Goal: Entertainment & Leisure: Consume media (video, audio)

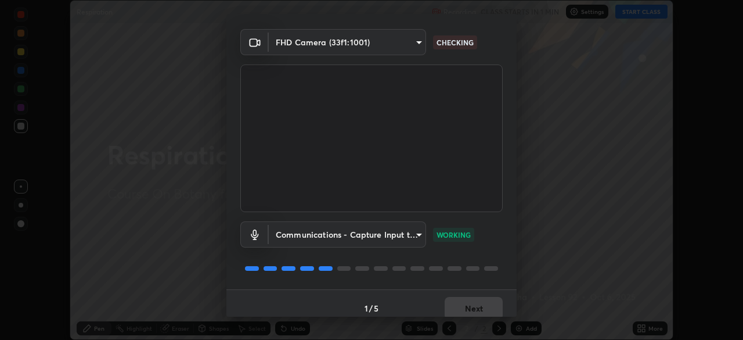
scroll to position [41, 0]
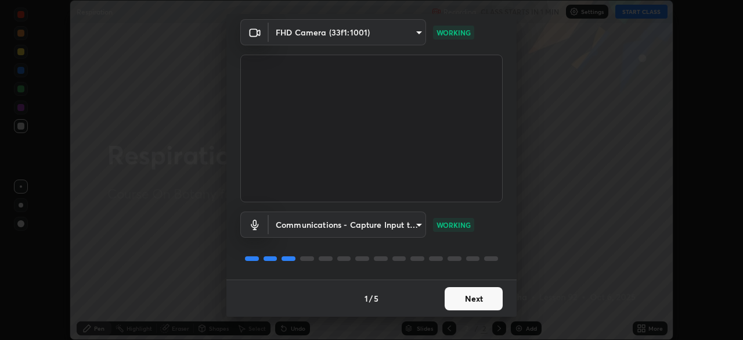
click at [469, 297] on button "Next" at bounding box center [474, 298] width 58 height 23
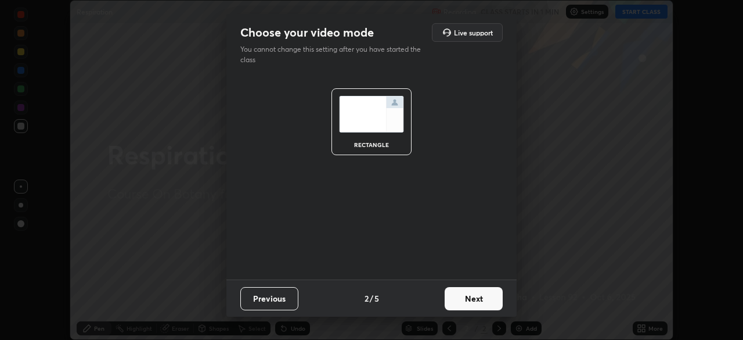
scroll to position [0, 0]
click at [481, 300] on button "Next" at bounding box center [474, 298] width 58 height 23
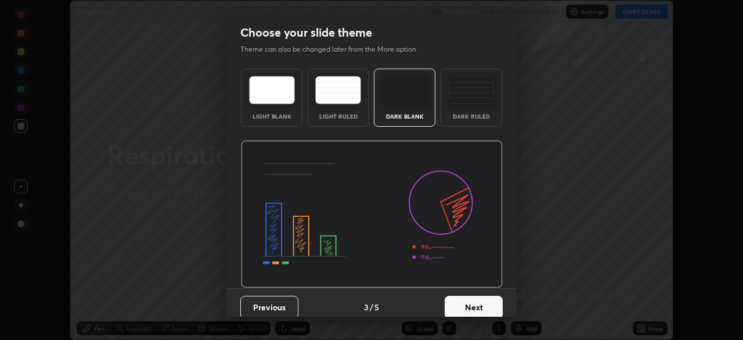
click at [495, 301] on button "Next" at bounding box center [474, 307] width 58 height 23
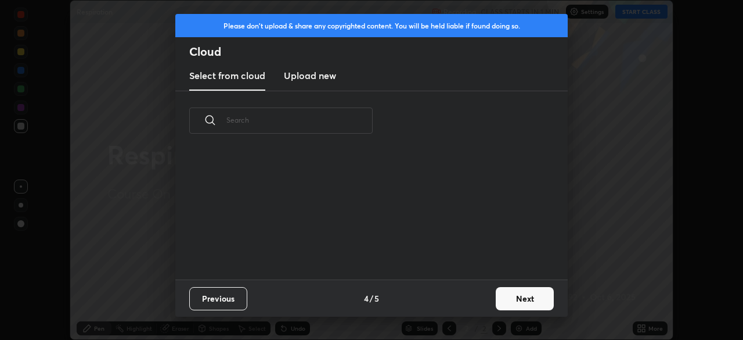
click at [508, 298] on button "Next" at bounding box center [525, 298] width 58 height 23
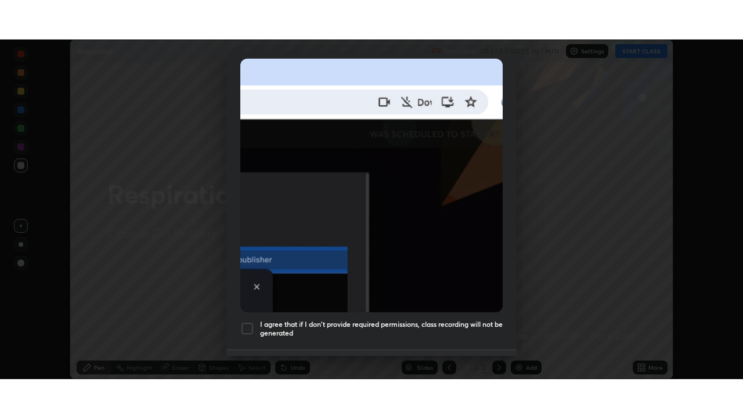
scroll to position [278, 0]
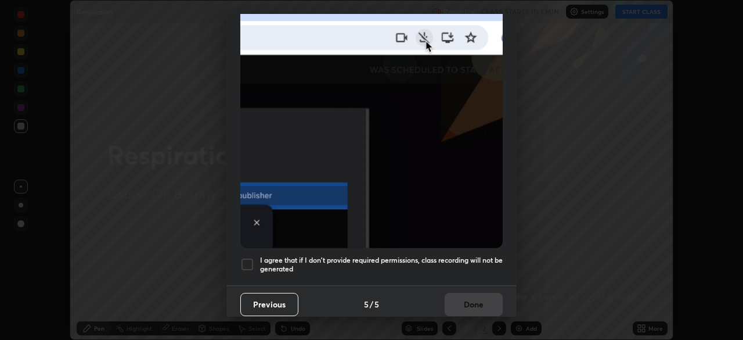
click at [248, 261] on div at bounding box center [247, 264] width 14 height 14
click at [474, 303] on button "Done" at bounding box center [474, 304] width 58 height 23
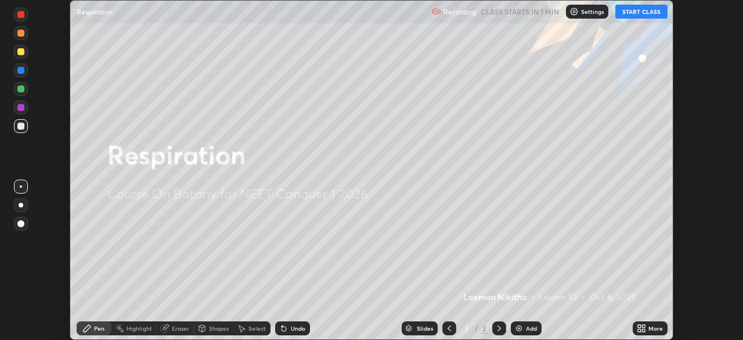
click at [630, 15] on button "START CLASS" at bounding box center [642, 12] width 52 height 14
click at [659, 323] on div "More" at bounding box center [650, 328] width 35 height 14
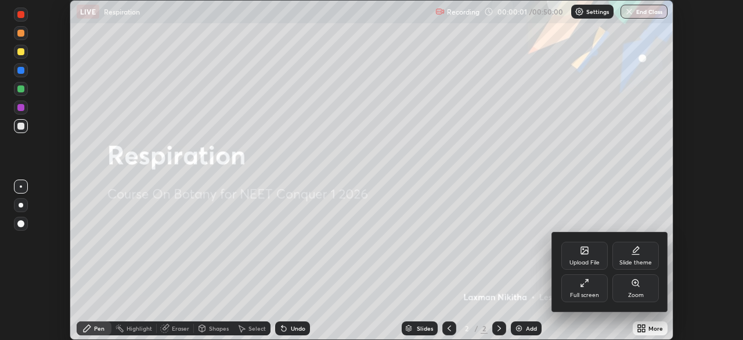
click at [597, 292] on div "Full screen" at bounding box center [584, 295] width 29 height 6
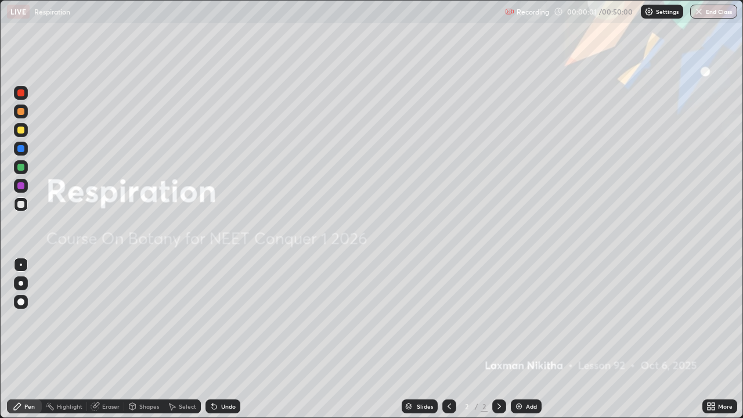
scroll to position [418, 743]
click at [534, 339] on div "Add" at bounding box center [526, 407] width 31 height 14
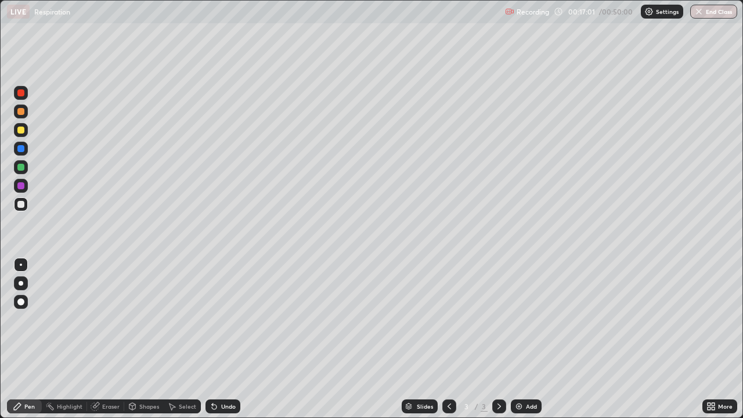
click at [24, 132] on div at bounding box center [20, 130] width 7 height 7
click at [21, 183] on div at bounding box center [20, 185] width 7 height 7
click at [24, 173] on div at bounding box center [21, 167] width 14 height 14
click at [23, 172] on div at bounding box center [21, 167] width 14 height 14
click at [21, 204] on div at bounding box center [20, 204] width 7 height 7
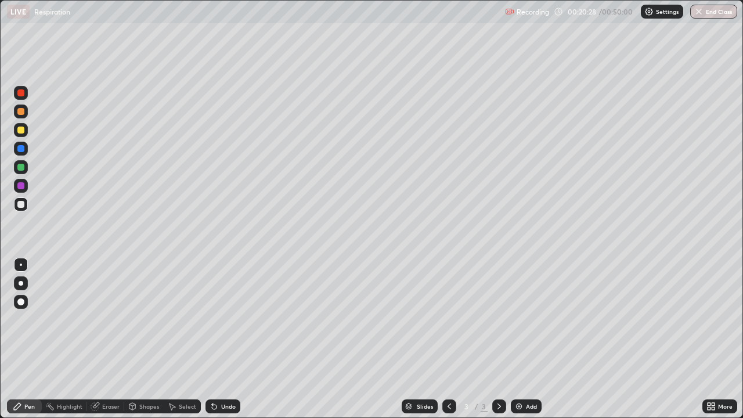
click at [21, 189] on div at bounding box center [20, 185] width 7 height 7
click at [225, 339] on div "Undo" at bounding box center [228, 407] width 15 height 6
click at [21, 168] on div at bounding box center [20, 167] width 7 height 7
click at [230, 339] on div "Undo" at bounding box center [228, 407] width 15 height 6
click at [18, 206] on div at bounding box center [20, 204] width 7 height 7
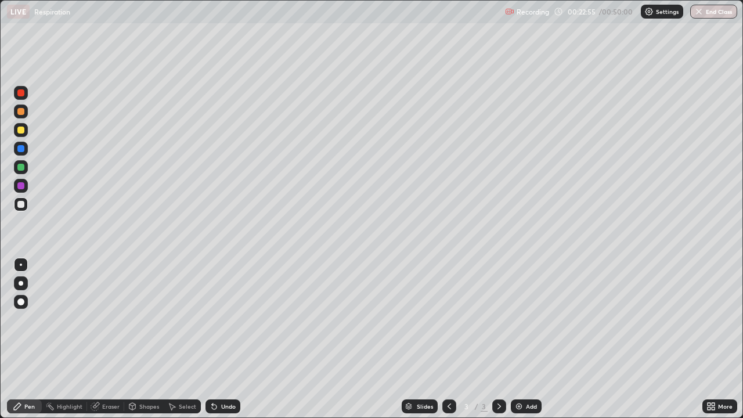
click at [21, 112] on div at bounding box center [20, 111] width 7 height 7
click at [20, 206] on div at bounding box center [20, 204] width 7 height 7
click at [239, 339] on div "Undo" at bounding box center [223, 407] width 35 height 14
click at [117, 339] on div "Eraser" at bounding box center [110, 407] width 17 height 6
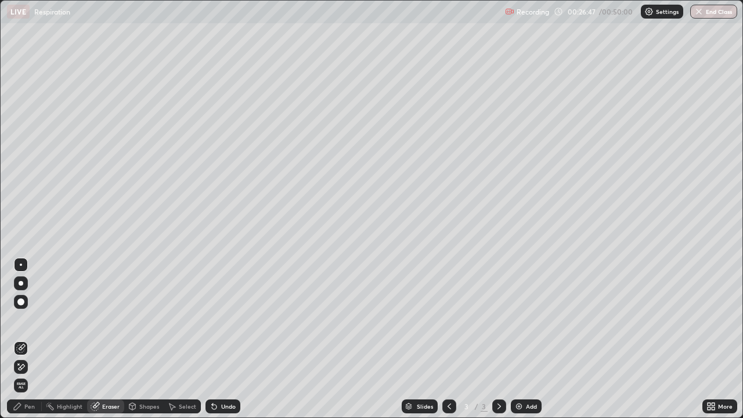
click at [40, 339] on div "Pen" at bounding box center [24, 407] width 35 height 14
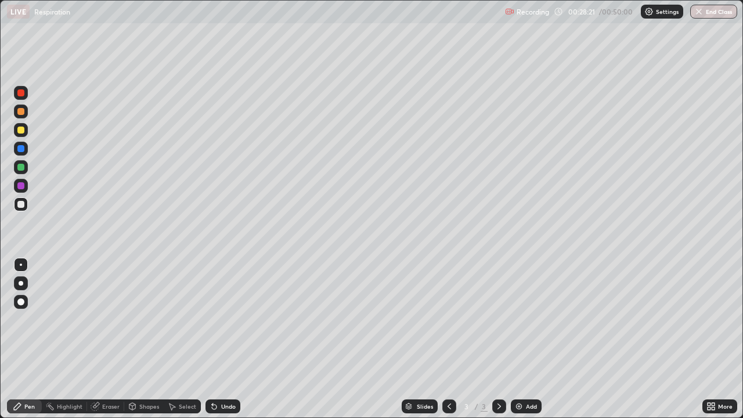
click at [521, 339] on img at bounding box center [519, 406] width 9 height 9
click at [228, 339] on div "Undo" at bounding box center [228, 407] width 15 height 6
click at [221, 339] on div "Undo" at bounding box center [228, 407] width 15 height 6
click at [21, 130] on div at bounding box center [20, 130] width 7 height 7
click at [21, 206] on div at bounding box center [20, 204] width 7 height 7
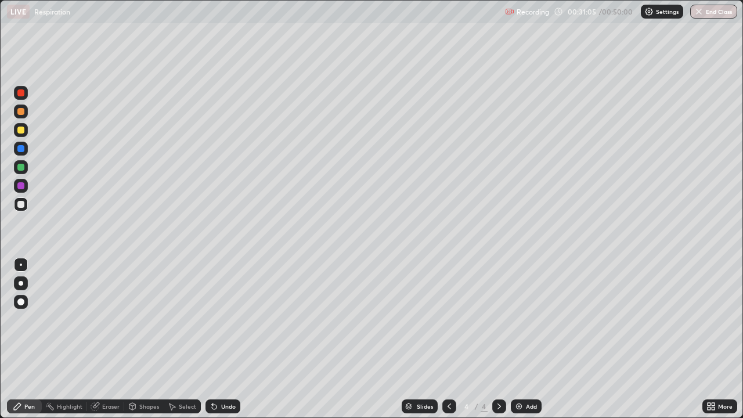
click at [23, 117] on div at bounding box center [21, 112] width 14 height 14
click at [222, 339] on div "Undo" at bounding box center [228, 407] width 15 height 6
click at [21, 132] on div at bounding box center [20, 130] width 7 height 7
click at [21, 186] on div at bounding box center [20, 185] width 7 height 7
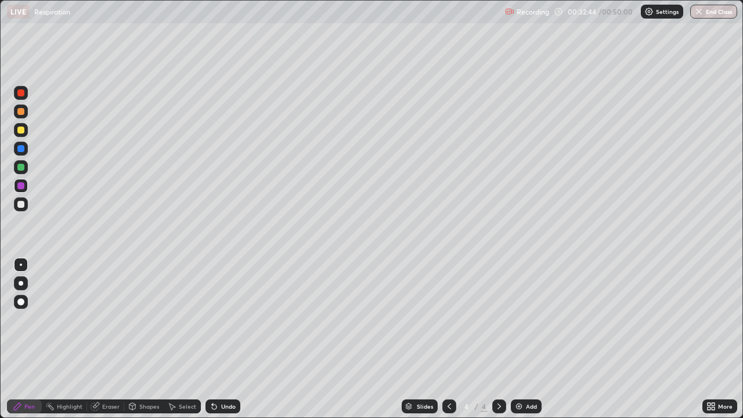
click at [24, 135] on div at bounding box center [21, 130] width 14 height 14
click at [21, 188] on div at bounding box center [20, 185] width 7 height 7
click at [235, 339] on div "Undo" at bounding box center [223, 407] width 35 height 14
click at [236, 339] on div "Undo" at bounding box center [223, 407] width 35 height 14
click at [238, 339] on div "Undo" at bounding box center [223, 407] width 35 height 14
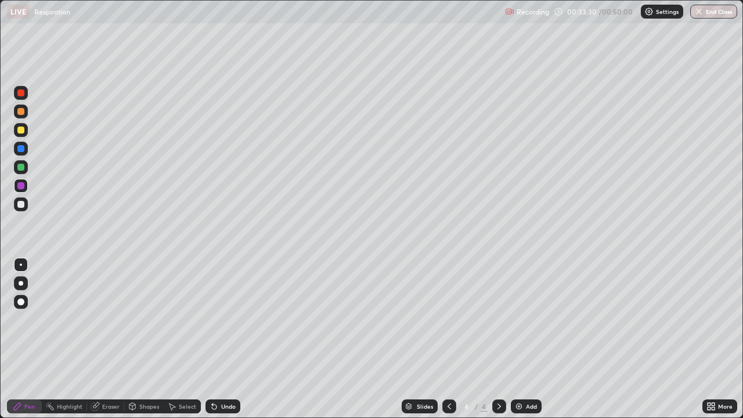
click at [24, 134] on div at bounding box center [21, 130] width 14 height 14
click at [23, 173] on div at bounding box center [21, 167] width 14 height 14
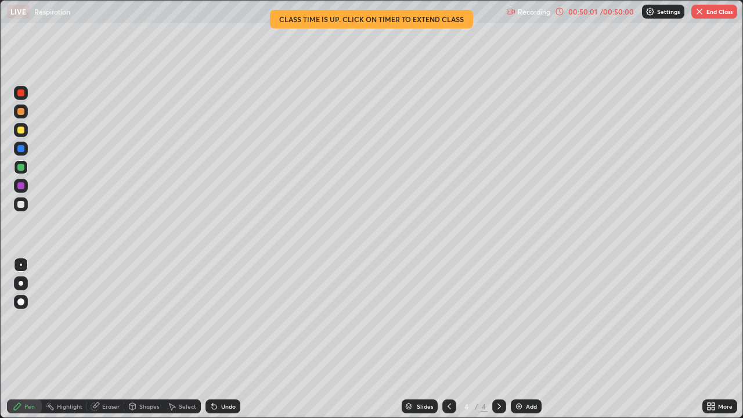
click at [700, 17] on button "End Class" at bounding box center [715, 12] width 46 height 14
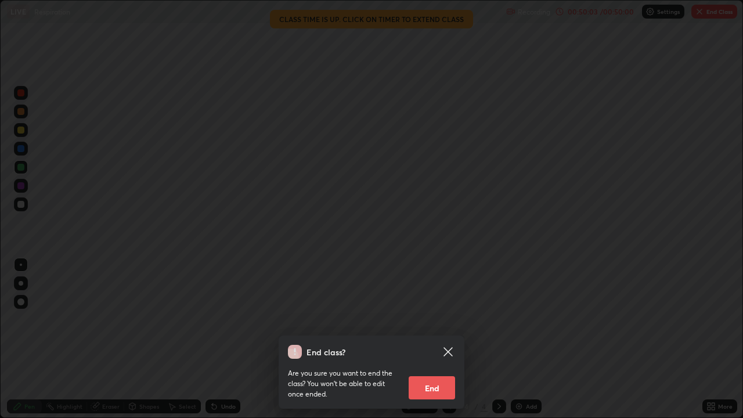
click at [448, 339] on button "End" at bounding box center [432, 387] width 46 height 23
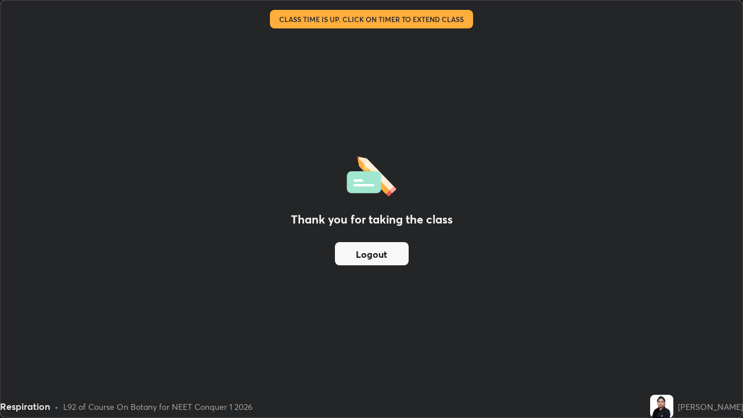
click at [375, 262] on button "Logout" at bounding box center [372, 253] width 74 height 23
